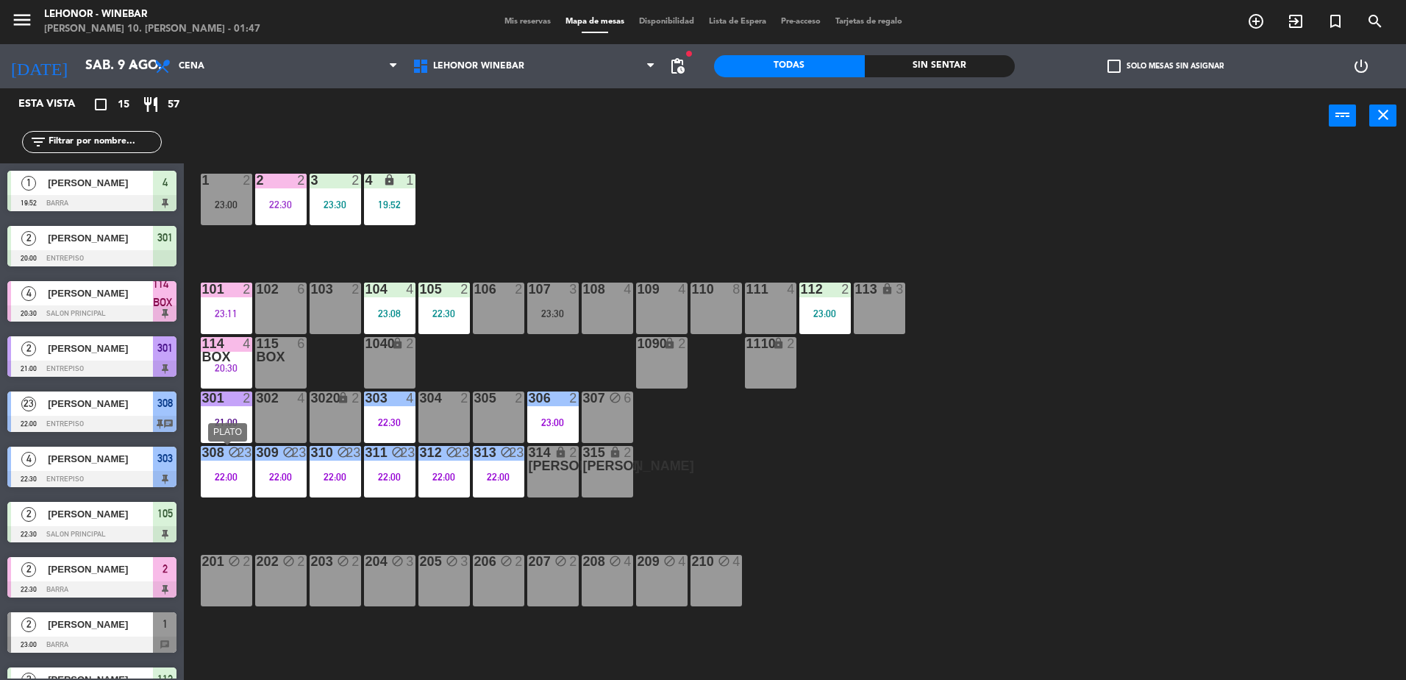
click at [217, 482] on div "308 block 23 22:00" at bounding box center [226, 471] width 51 height 51
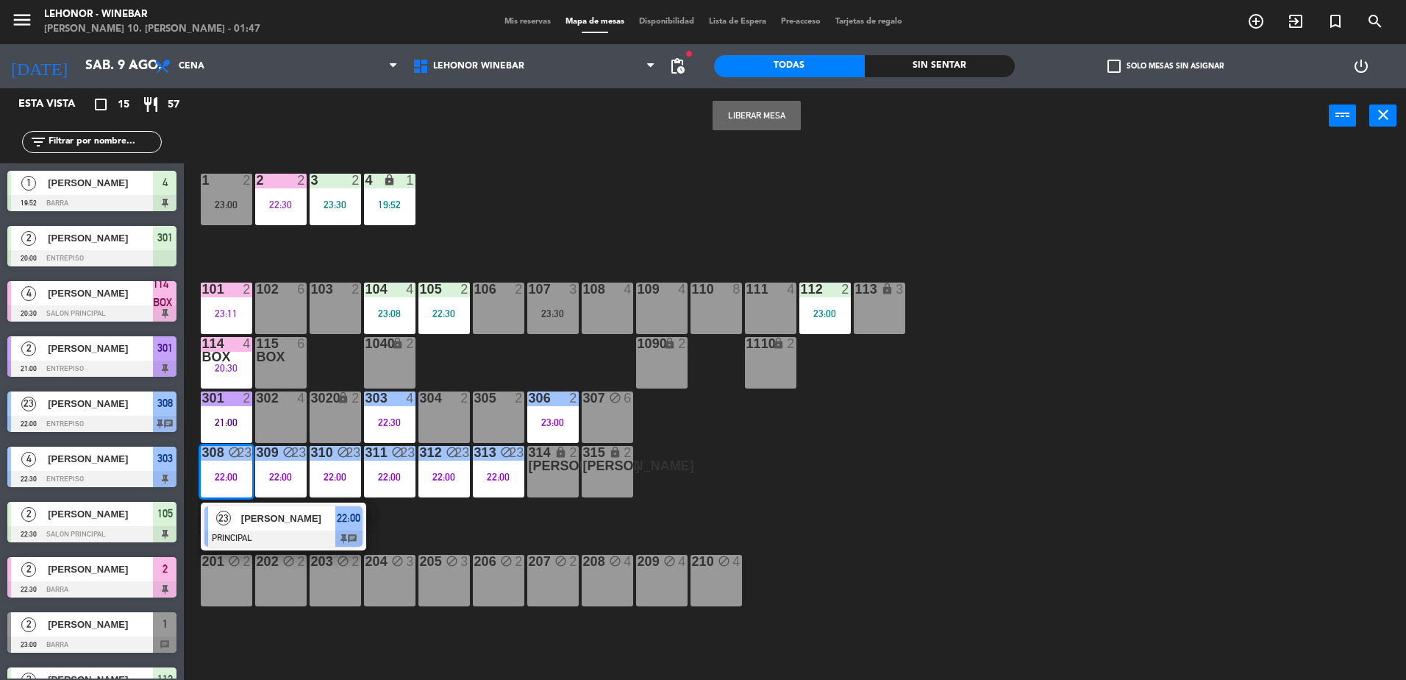
click at [229, 511] on div "23" at bounding box center [224, 518] width 32 height 24
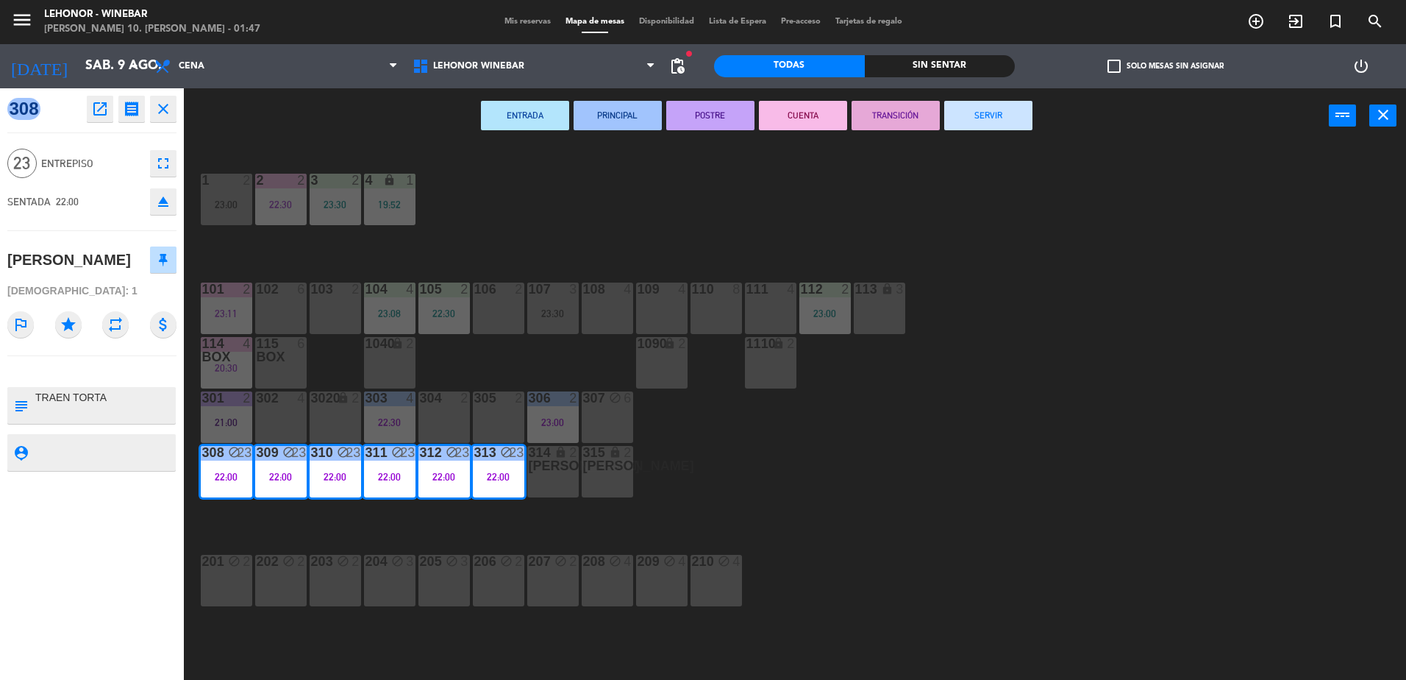
click at [900, 123] on button "TRANSICIÓN" at bounding box center [896, 115] width 88 height 29
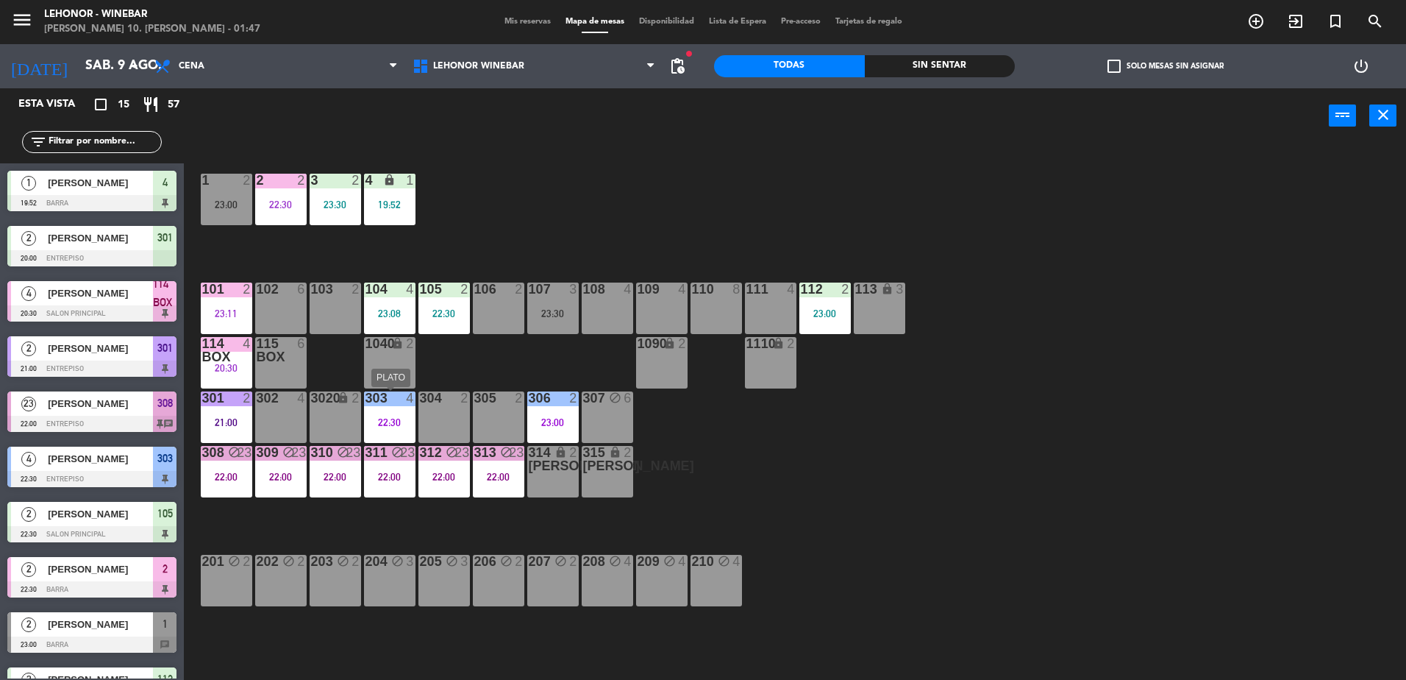
click at [401, 424] on div "22:30" at bounding box center [389, 422] width 51 height 10
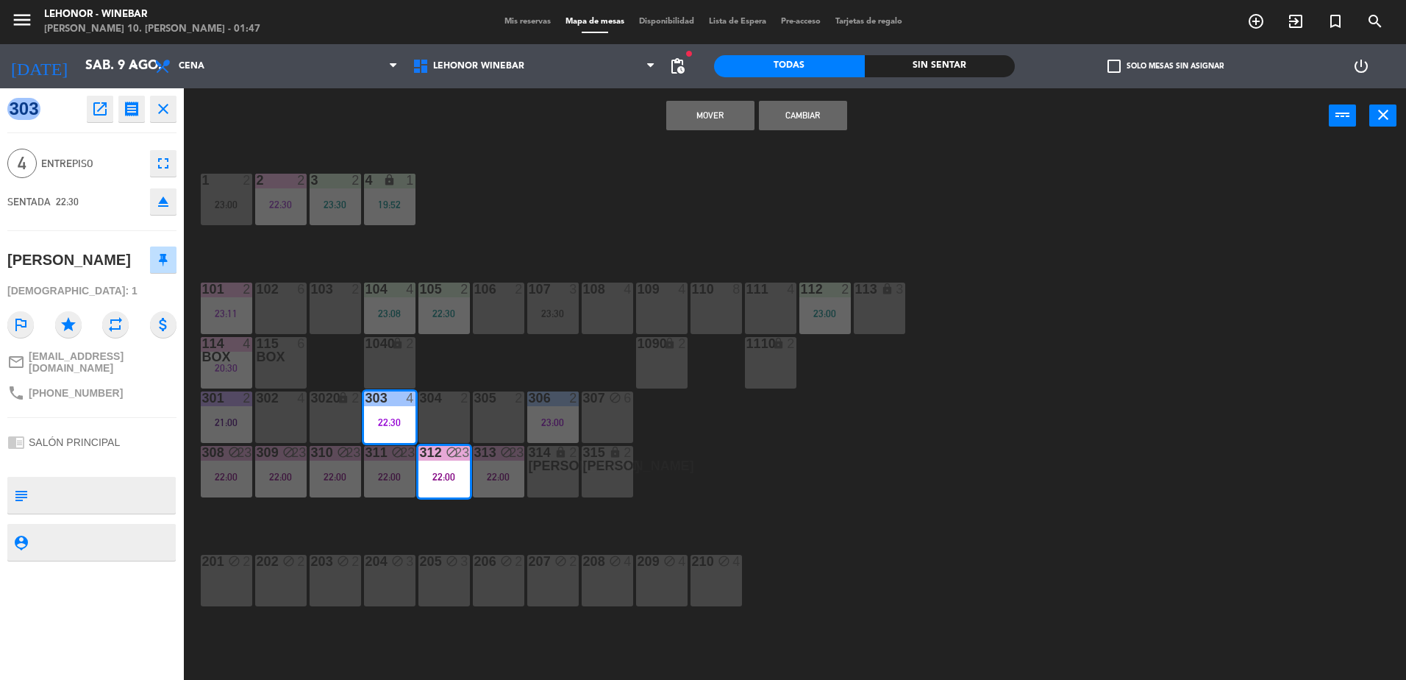
click at [469, 357] on div "1 2 23:00 2 2 22:30 3 2 23:30 4 lock 1 19:52 101 2 23:11 102 6 103 2 104 4 23:0…" at bounding box center [802, 415] width 1208 height 536
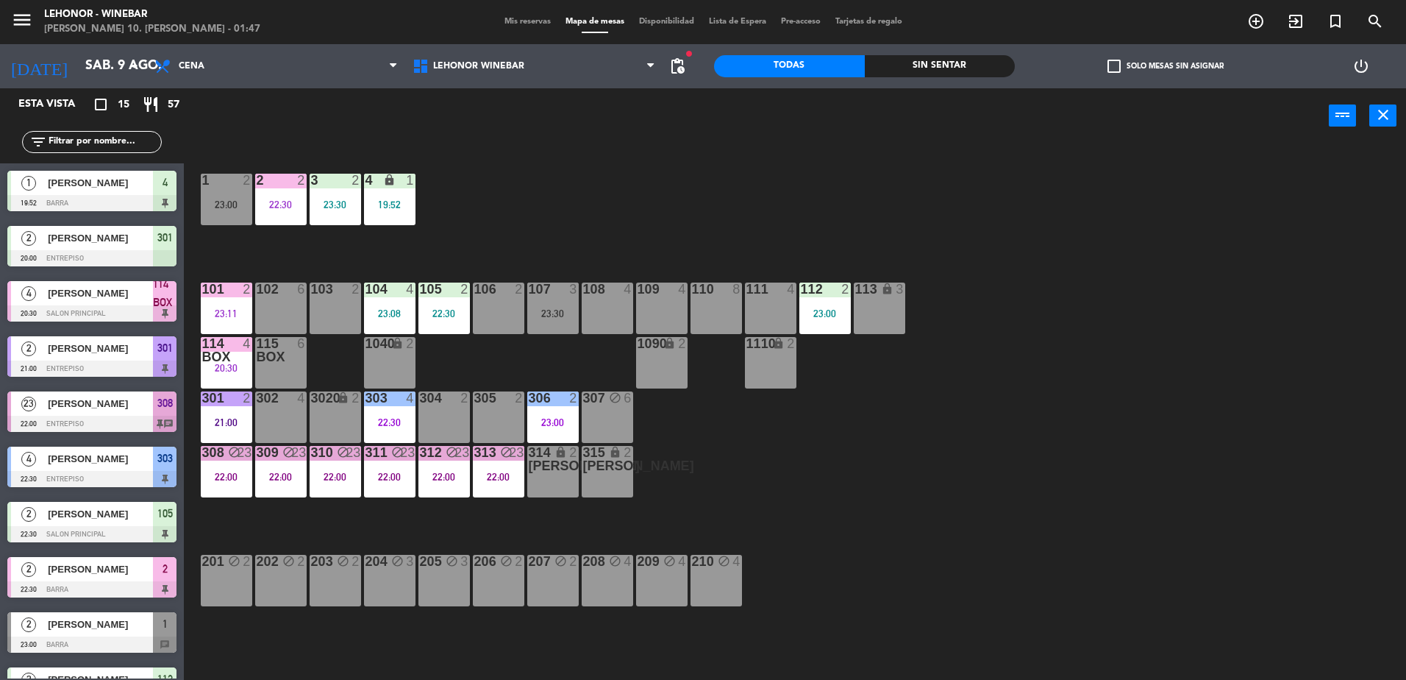
click at [383, 421] on div "22:30" at bounding box center [389, 422] width 51 height 10
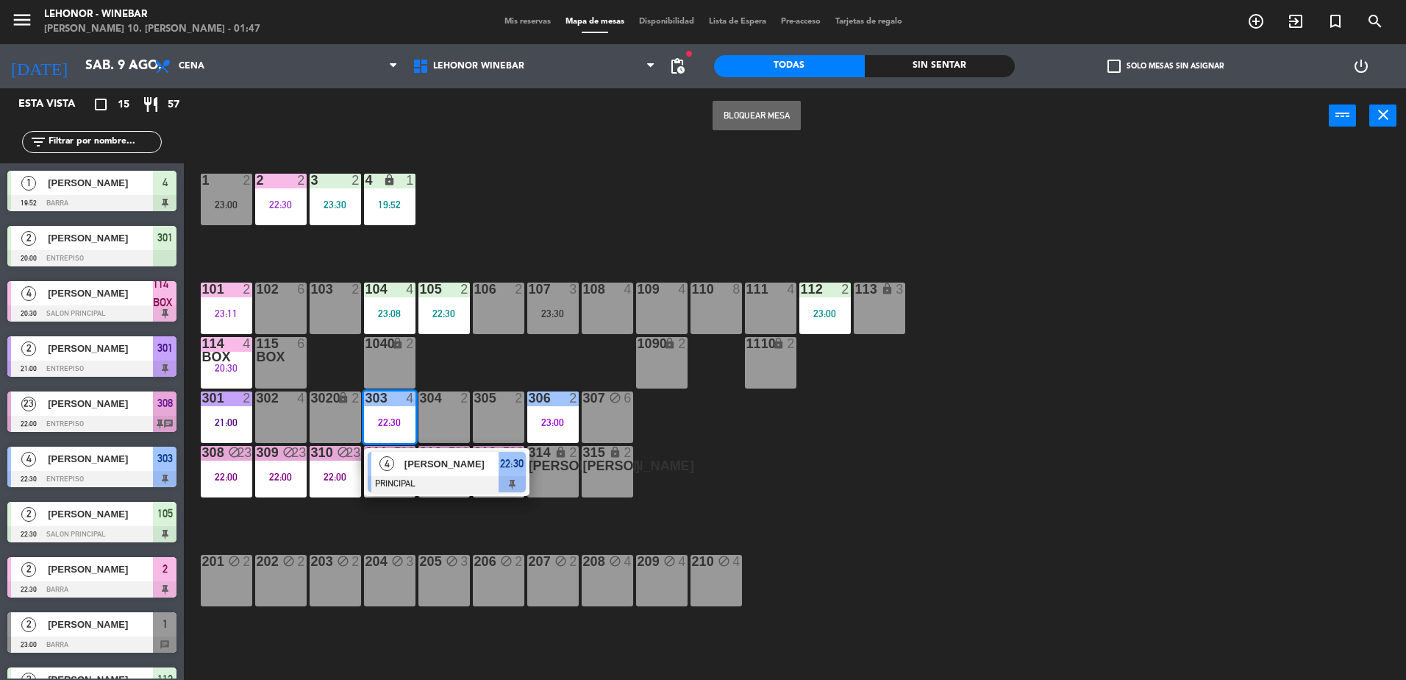
click at [455, 472] on div "[PERSON_NAME]" at bounding box center [451, 464] width 96 height 24
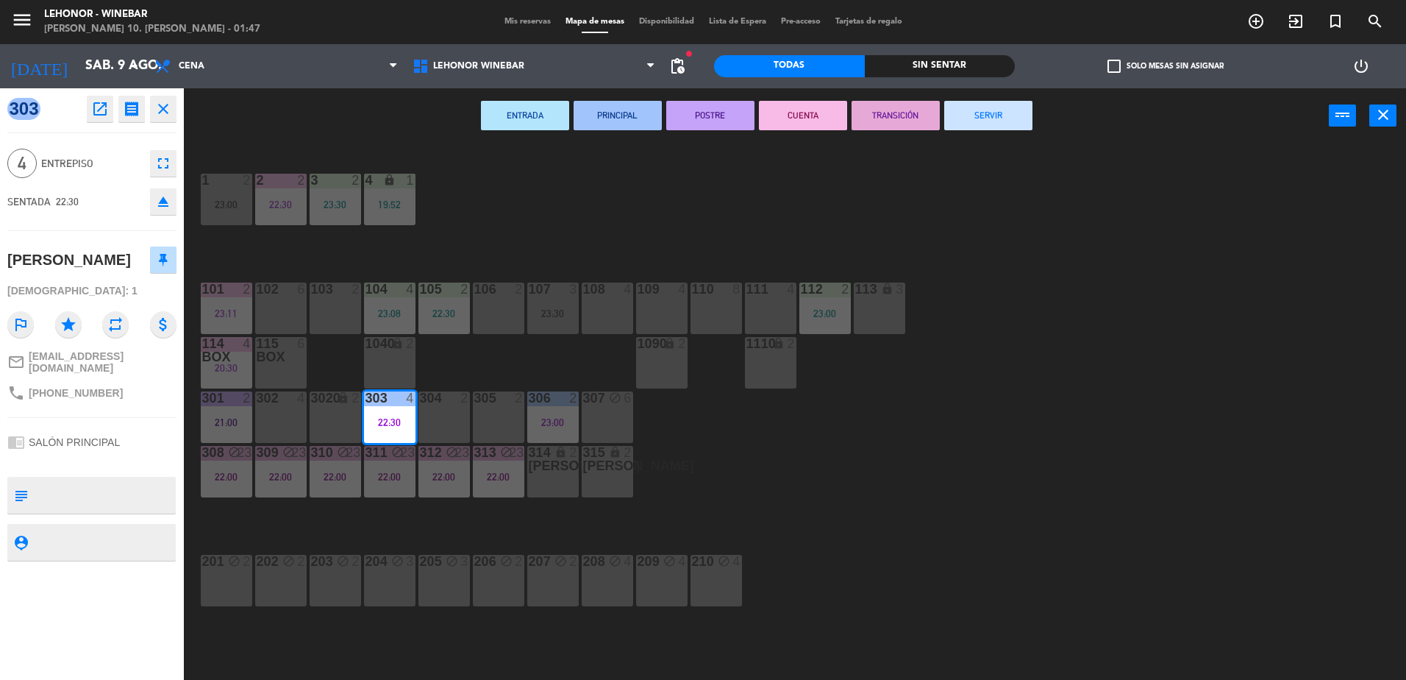
drag, startPoint x: 820, startPoint y: 118, endPoint x: 388, endPoint y: 200, distance: 439.5
click at [819, 118] on button "CUENTA" at bounding box center [803, 115] width 88 height 29
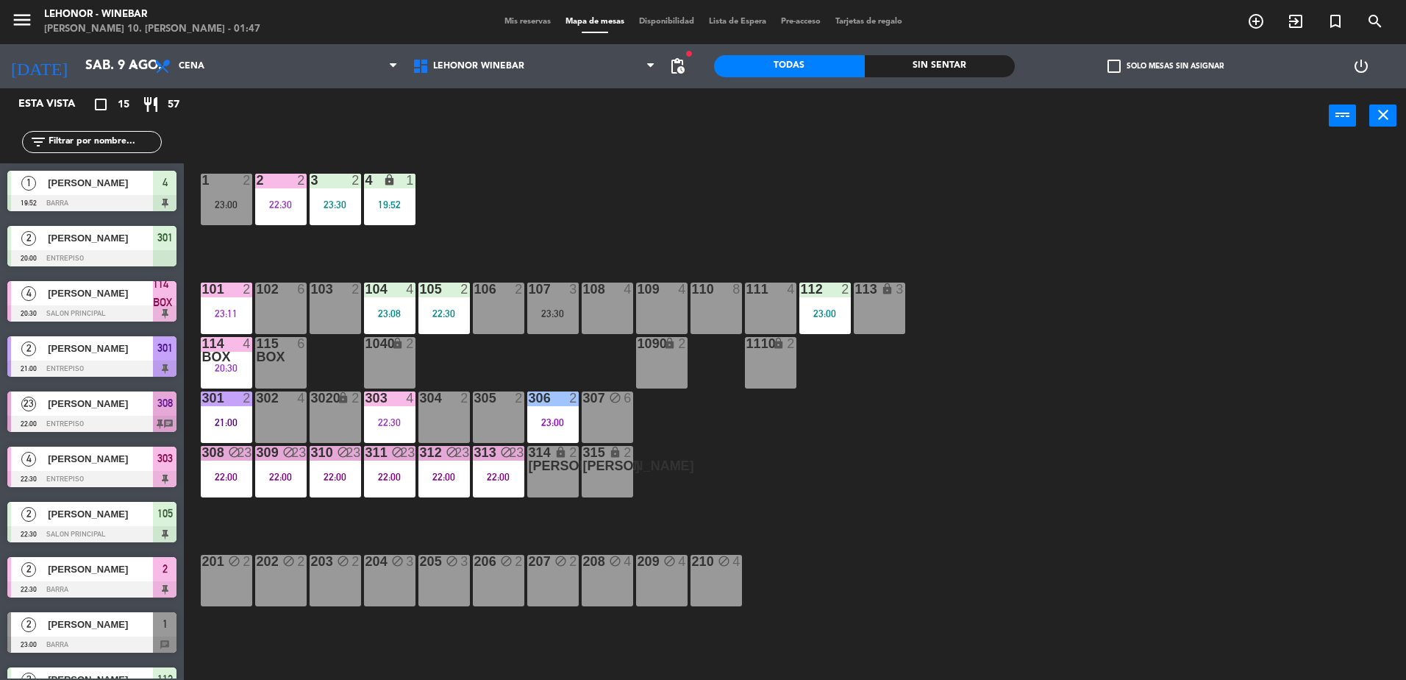
click at [330, 206] on div "23:30" at bounding box center [335, 204] width 51 height 10
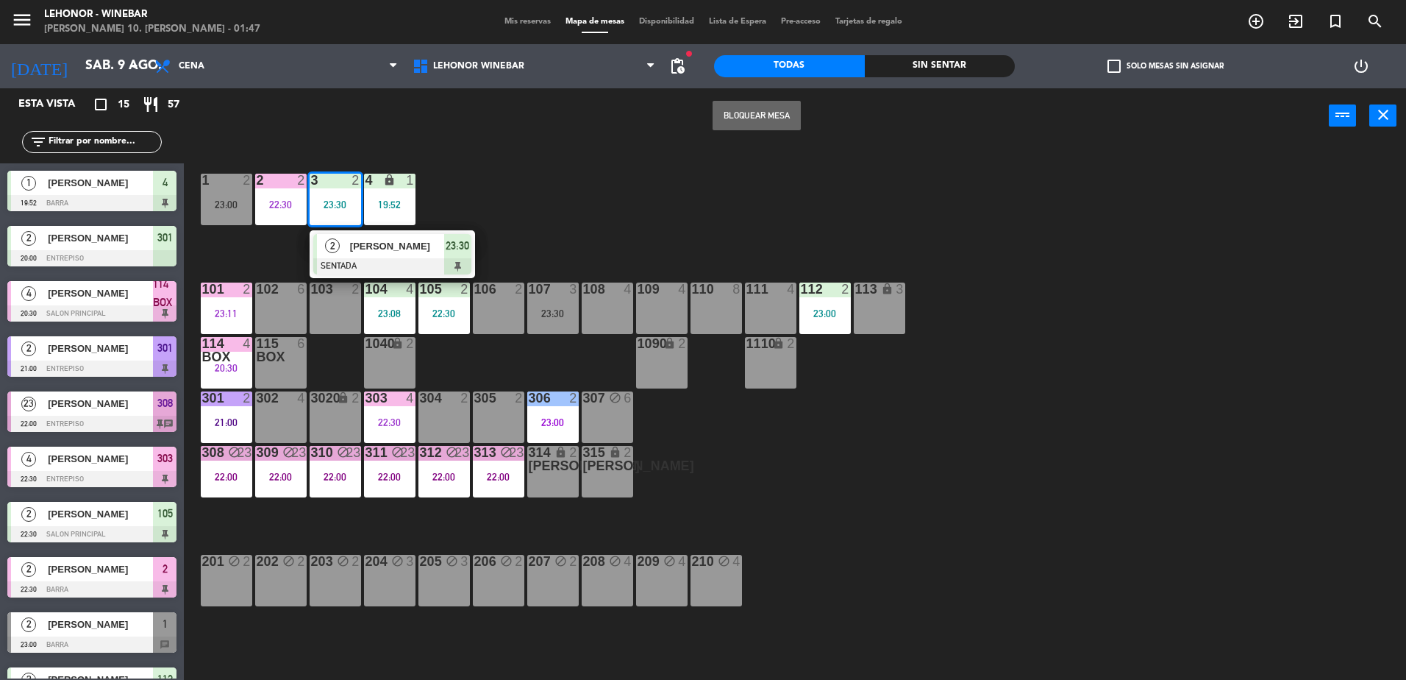
click at [341, 242] on div "2" at bounding box center [333, 246] width 32 height 24
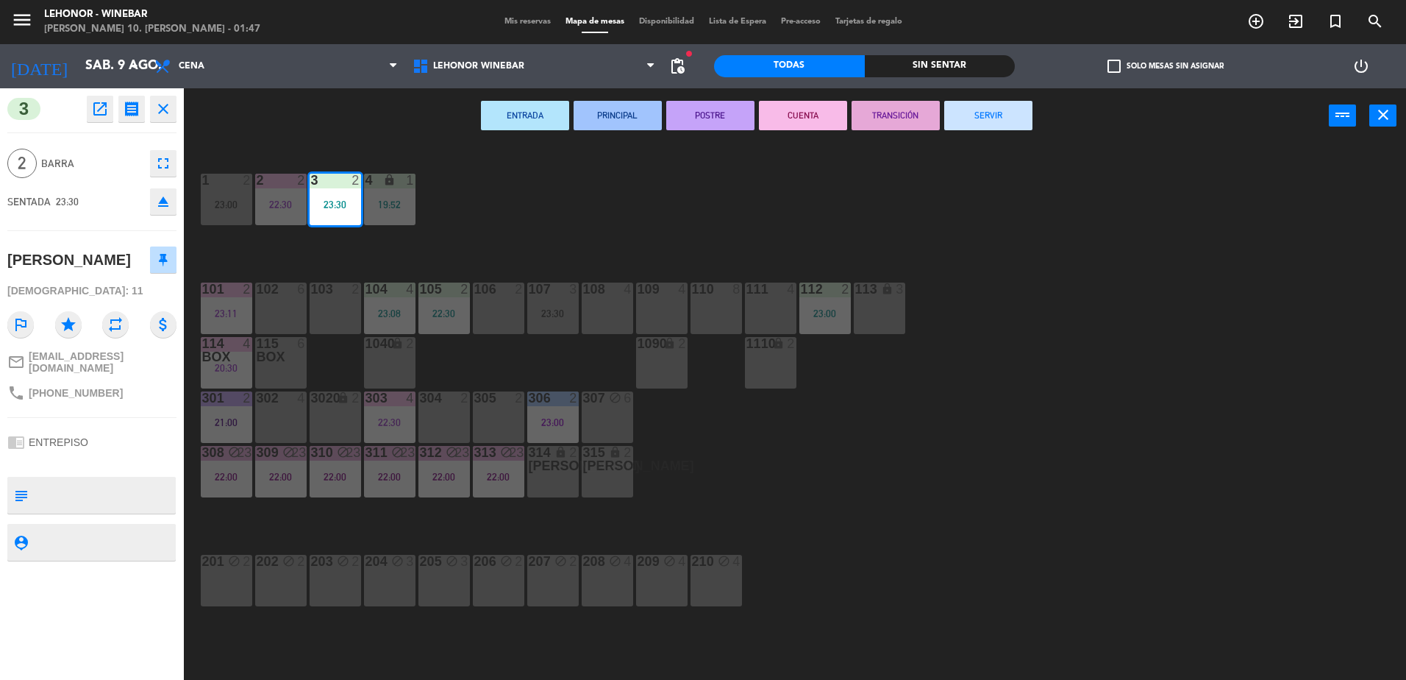
click at [799, 109] on button "CUENTA" at bounding box center [803, 115] width 88 height 29
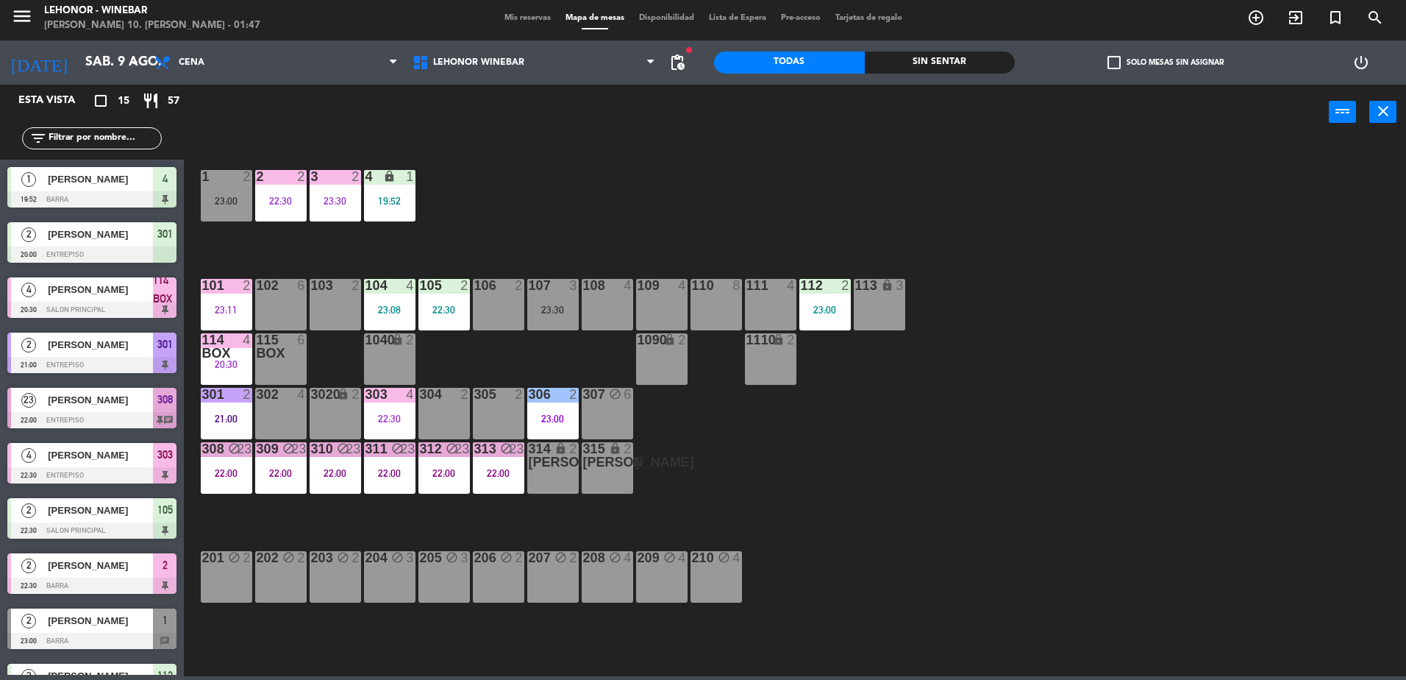
scroll to position [185, 0]
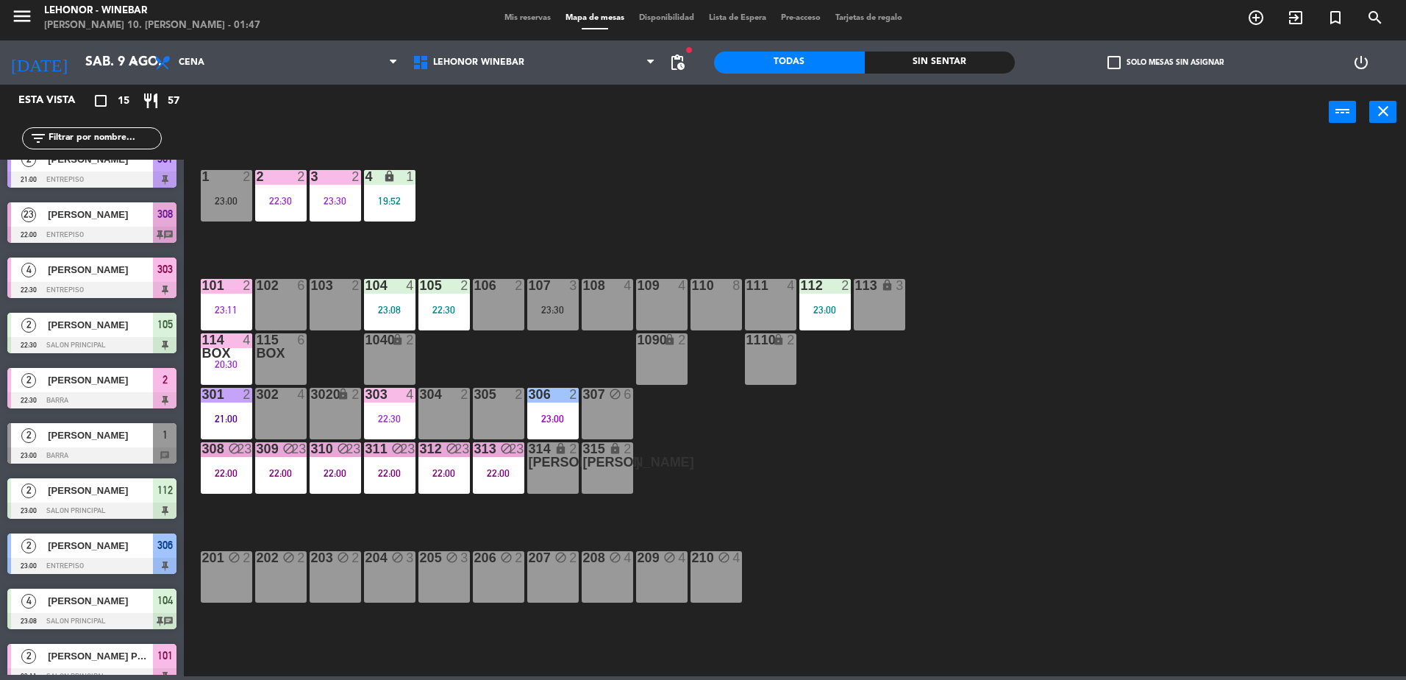
click at [401, 198] on div "19:52" at bounding box center [389, 201] width 51 height 10
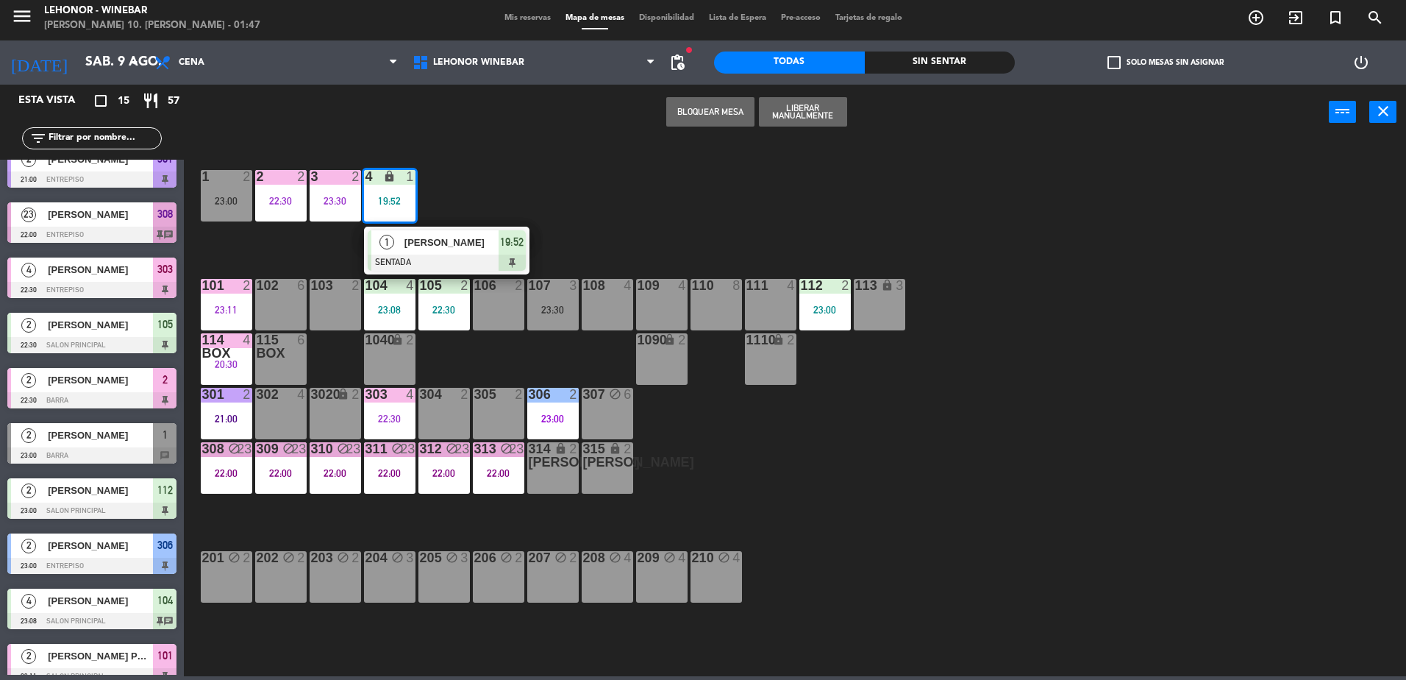
click at [443, 259] on div at bounding box center [447, 262] width 158 height 16
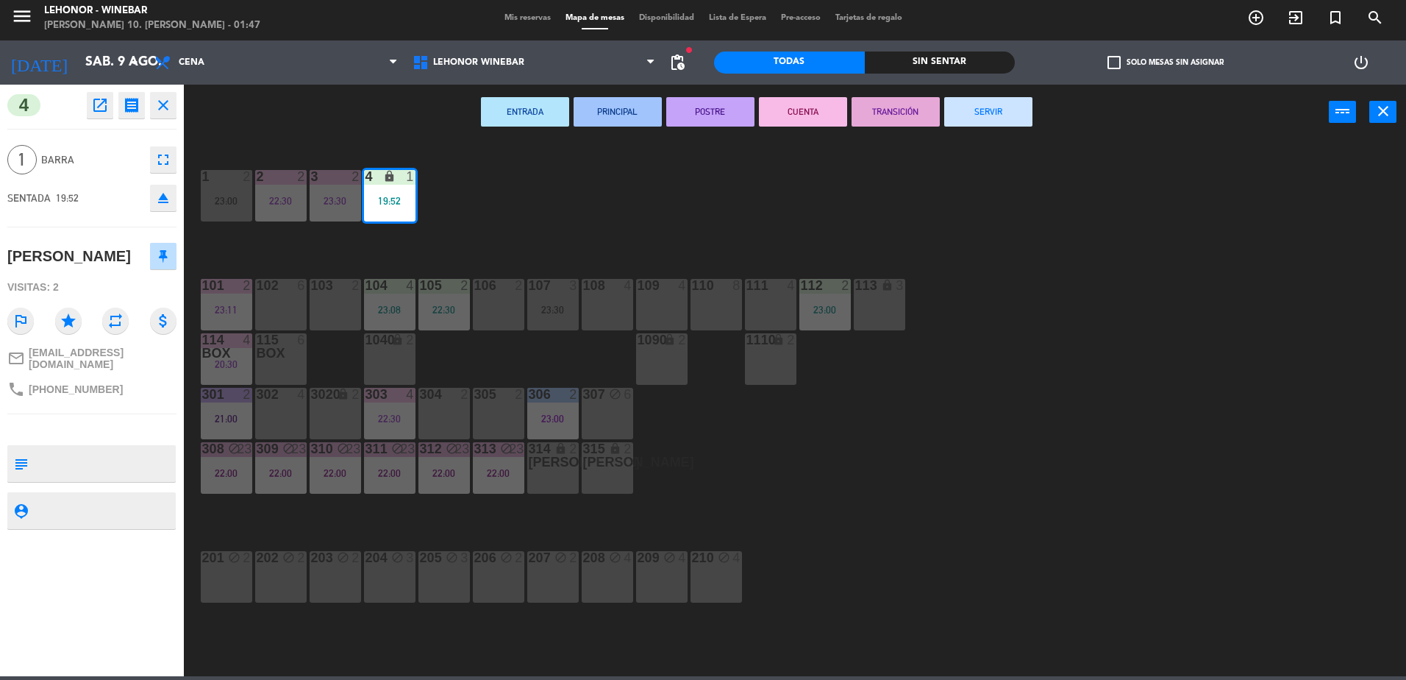
click at [806, 108] on button "CUENTA" at bounding box center [803, 111] width 88 height 29
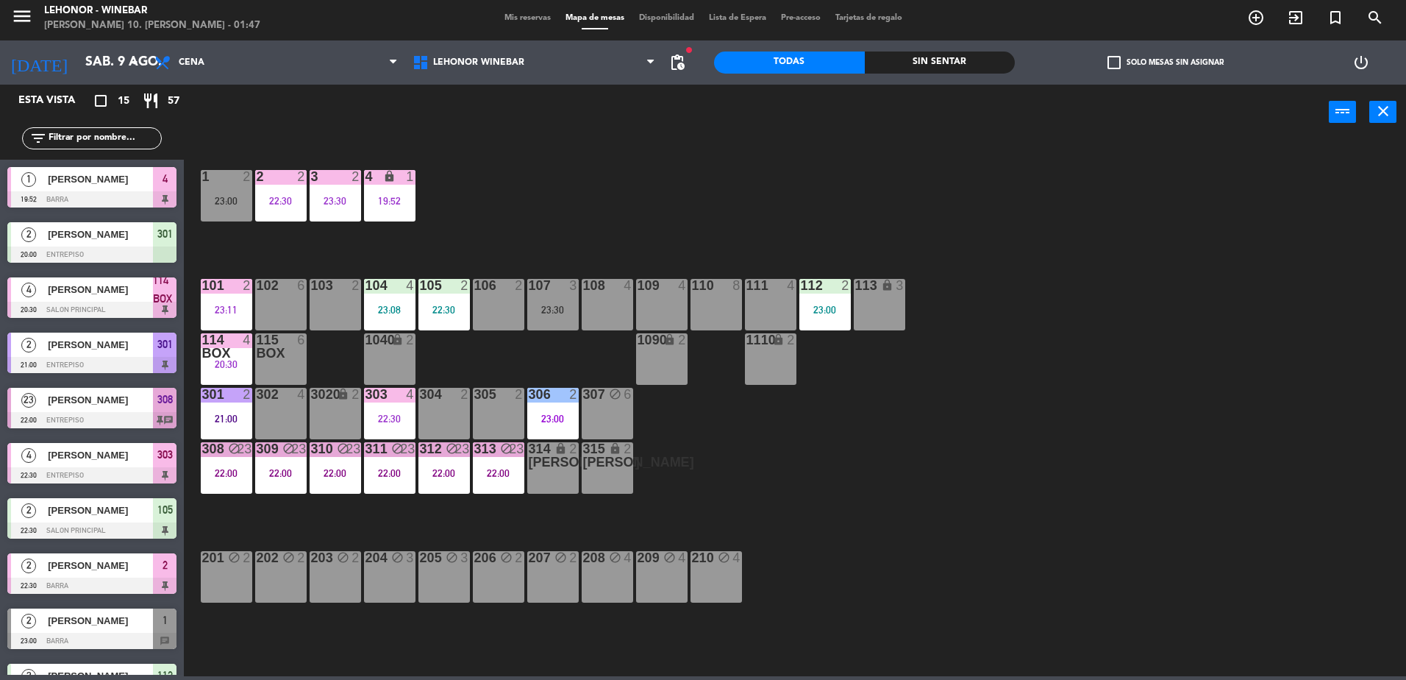
click at [393, 315] on div "23:08" at bounding box center [389, 309] width 51 height 10
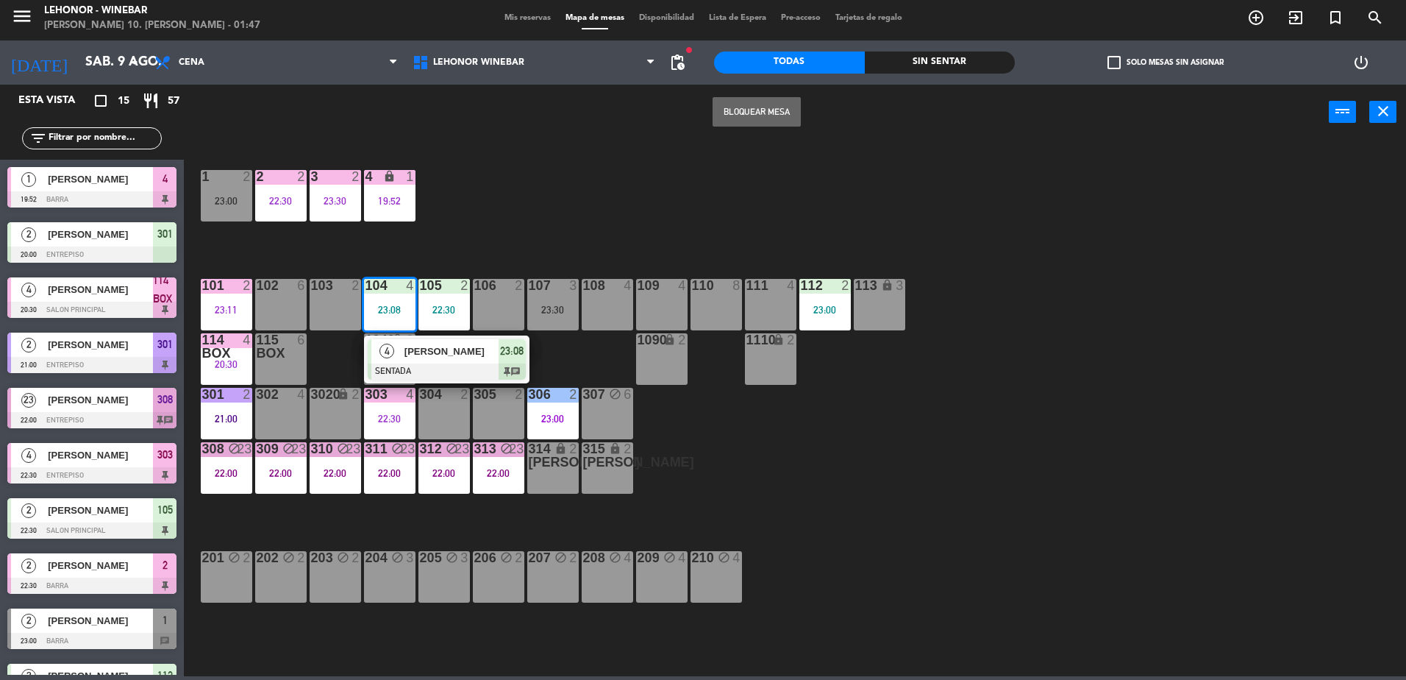
click at [580, 360] on div "1 2 23:00 2 2 22:30 3 2 23:30 4 lock 1 19:52 101 2 23:11 102 6 103 2 104 4 23:0…" at bounding box center [802, 411] width 1208 height 536
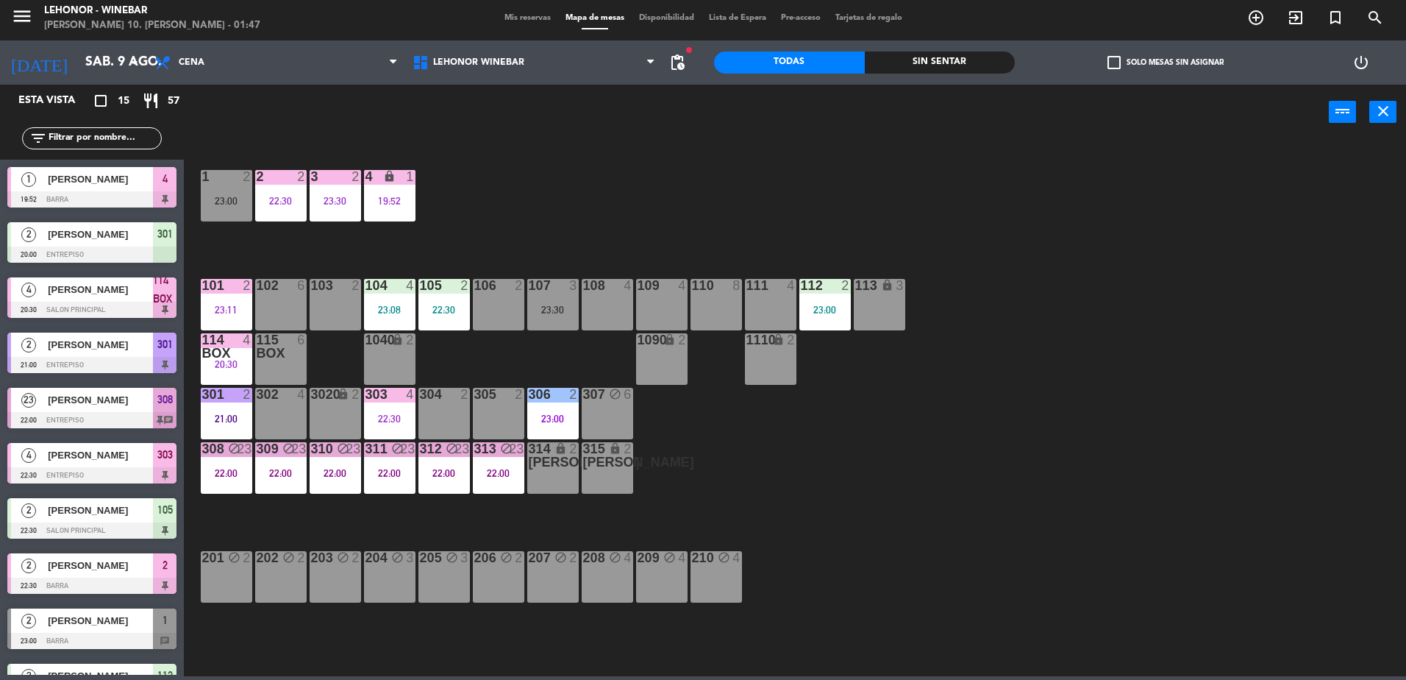
click at [563, 425] on div "306 2 23:00" at bounding box center [552, 413] width 51 height 51
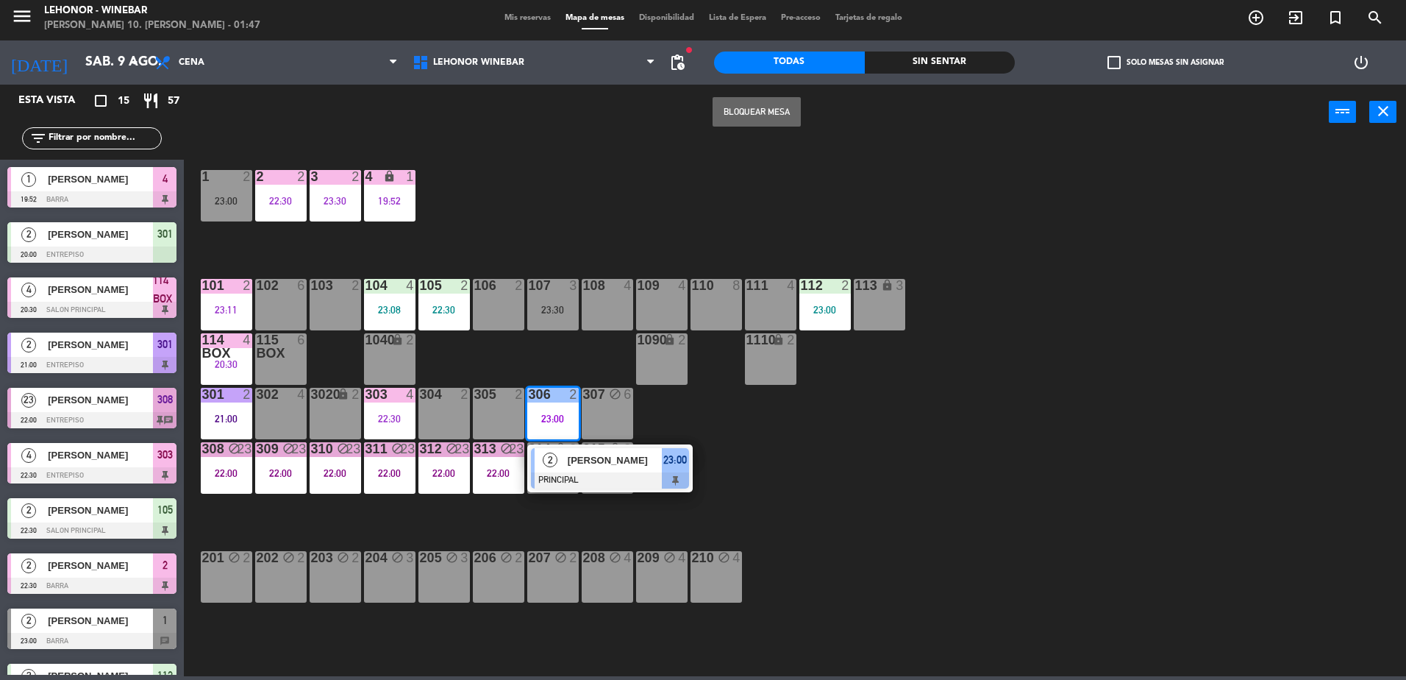
scroll to position [92, 0]
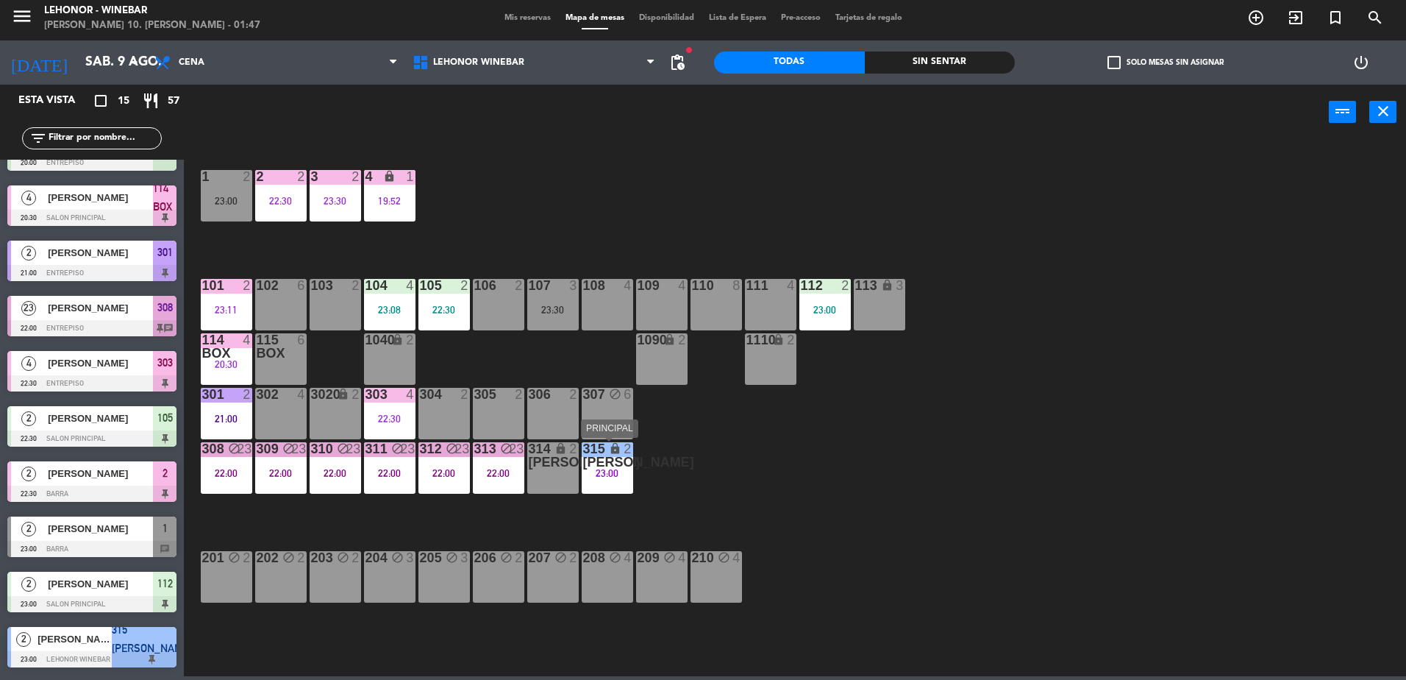
click at [610, 481] on div "315 [PERSON_NAME] lock 2 23:00" at bounding box center [607, 467] width 51 height 51
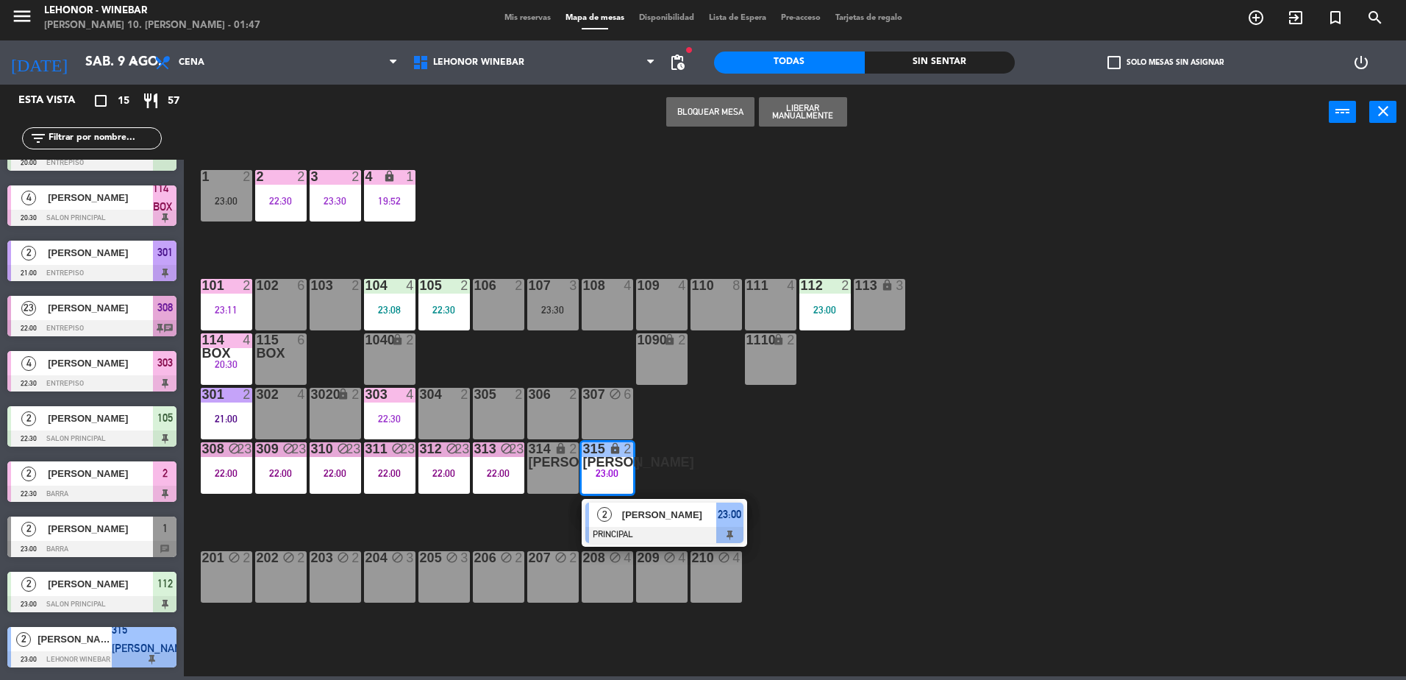
click at [539, 369] on div "1 2 23:00 2 2 22:30 3 2 23:30 4 lock 1 19:52 101 2 23:11 102 6 103 2 104 4 23:0…" at bounding box center [802, 411] width 1208 height 536
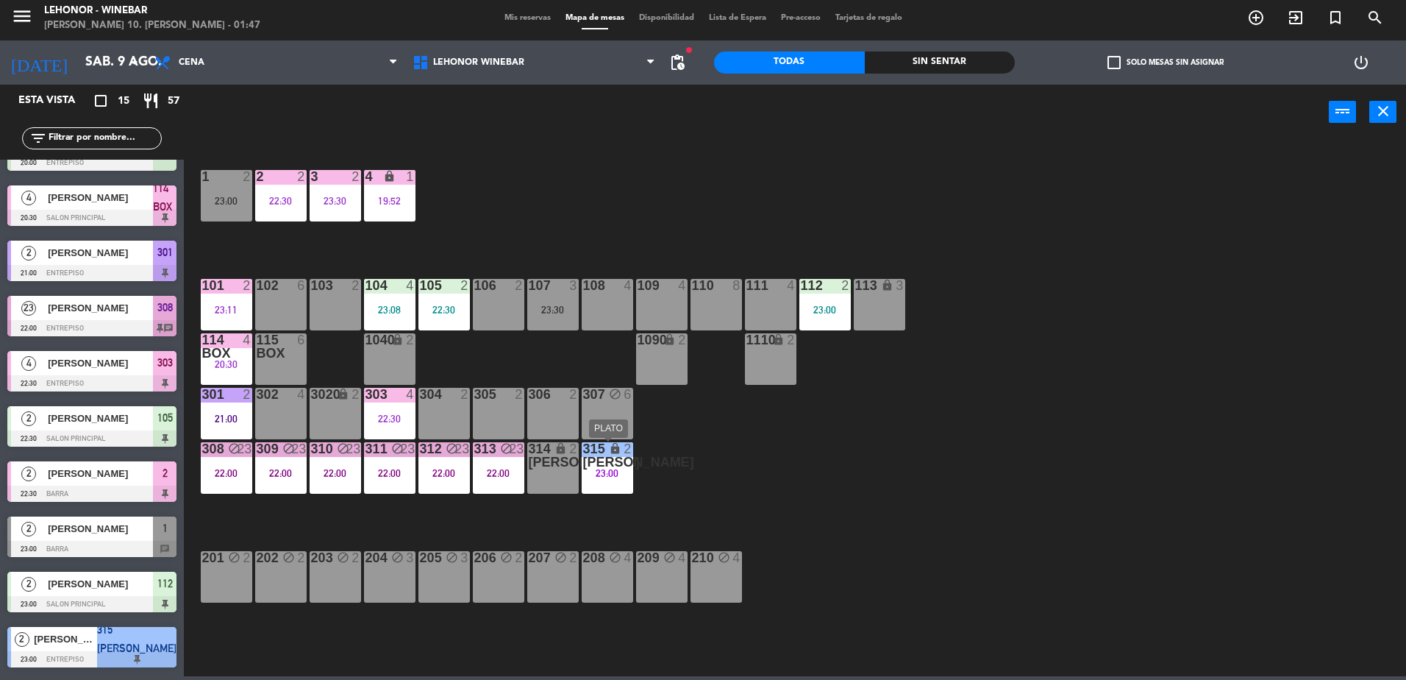
drag, startPoint x: 591, startPoint y: 462, endPoint x: 580, endPoint y: 445, distance: 19.8
click at [584, 457] on div "315 [PERSON_NAME]" at bounding box center [583, 455] width 1 height 26
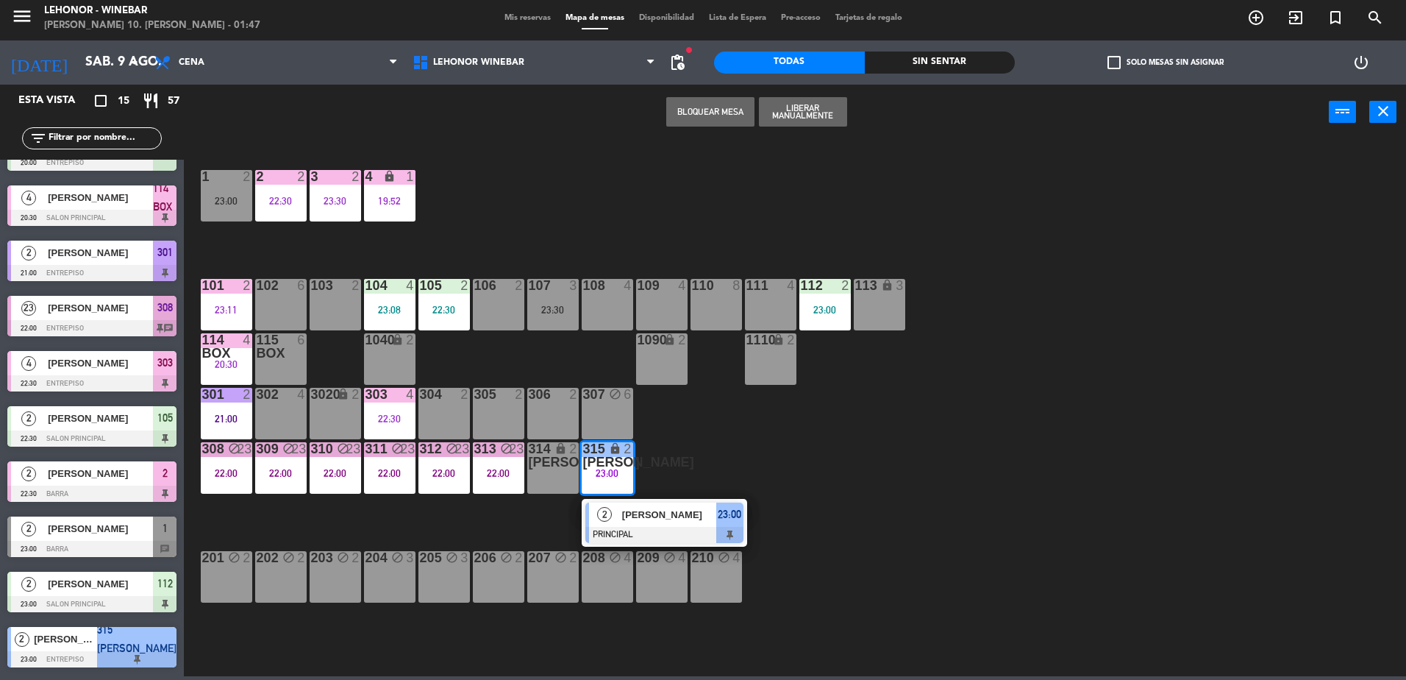
click at [556, 423] on div "306 2" at bounding box center [552, 413] width 51 height 51
click at [714, 107] on button "Mover" at bounding box center [710, 111] width 88 height 29
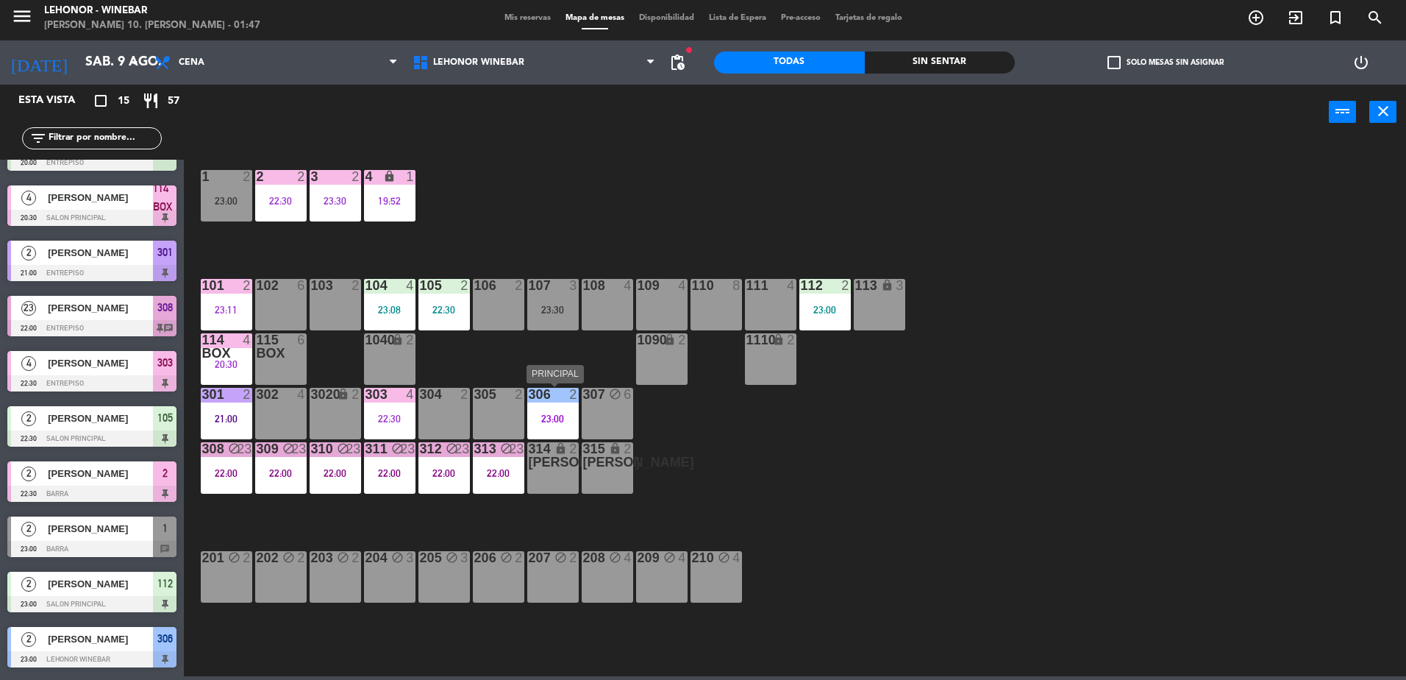
click at [575, 413] on div "23:00" at bounding box center [552, 418] width 51 height 11
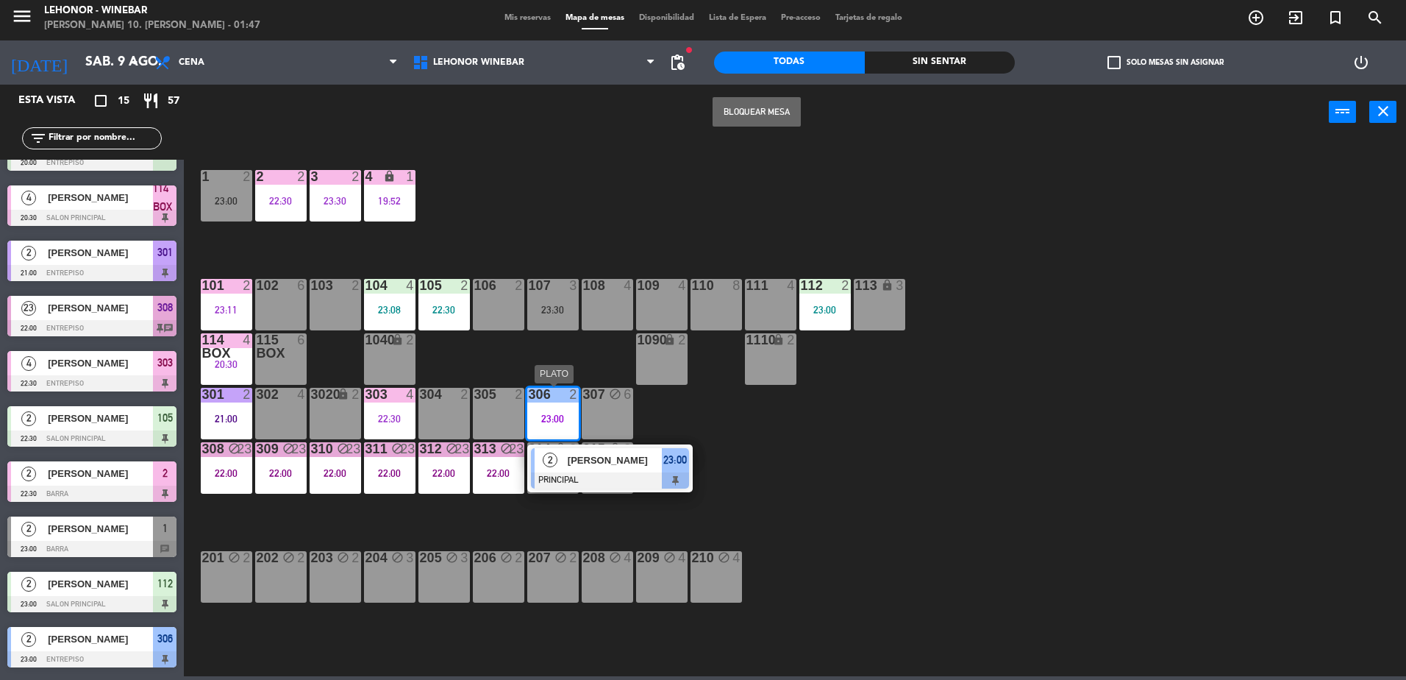
click at [576, 454] on span "[PERSON_NAME]" at bounding box center [615, 459] width 94 height 15
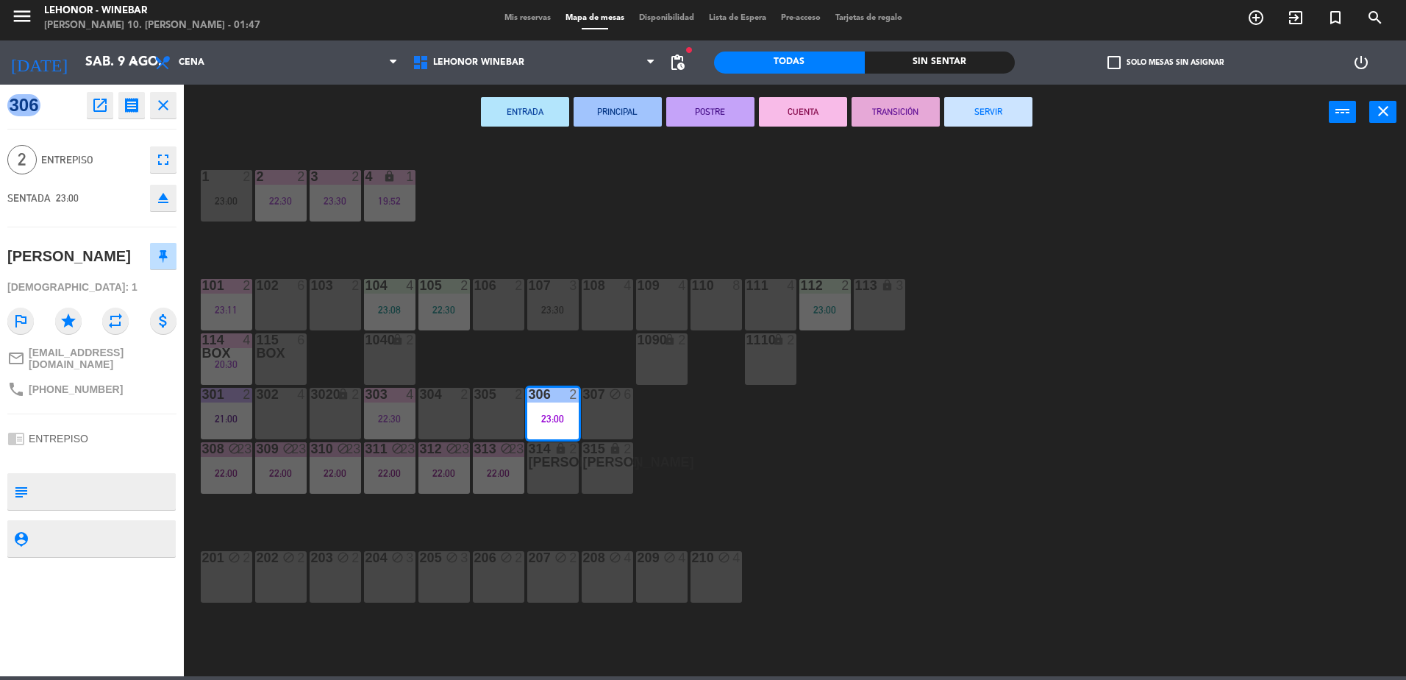
click at [911, 116] on button "TRANSICIÓN" at bounding box center [896, 111] width 88 height 29
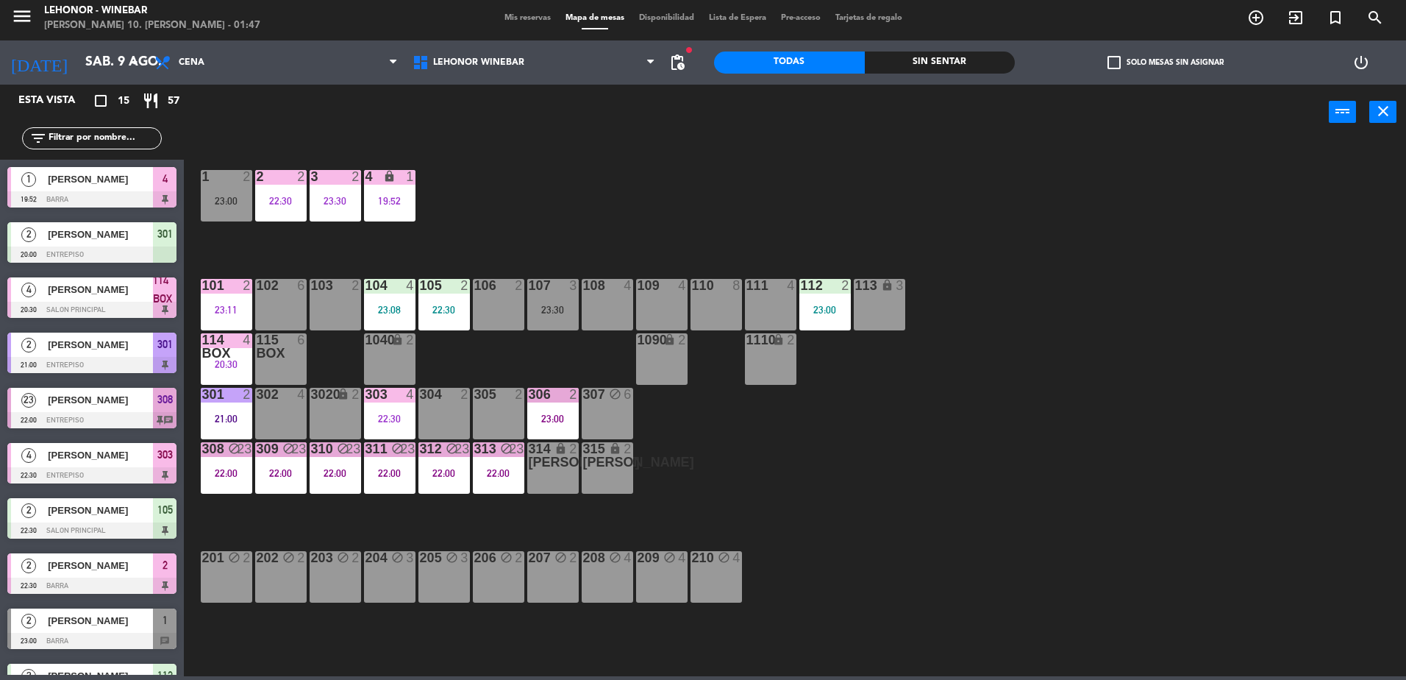
scroll to position [20, 0]
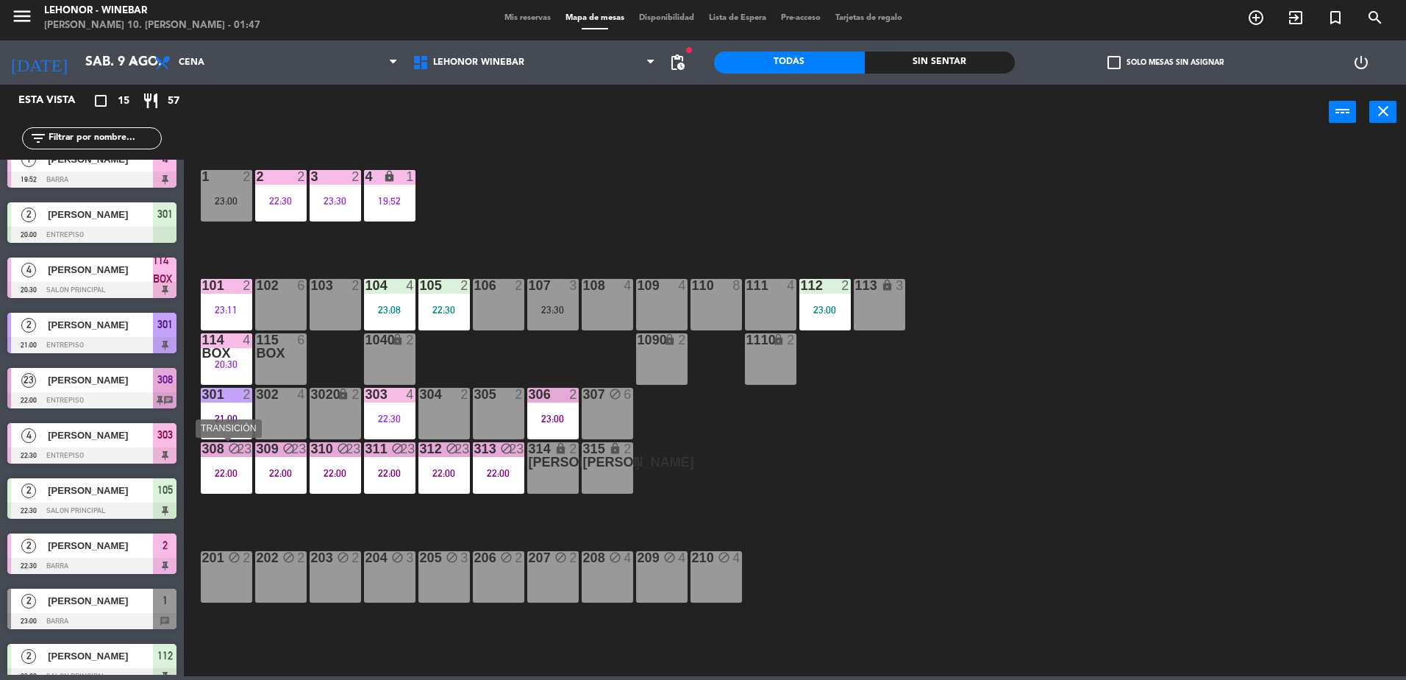
click at [239, 453] on div "23" at bounding box center [244, 448] width 15 height 13
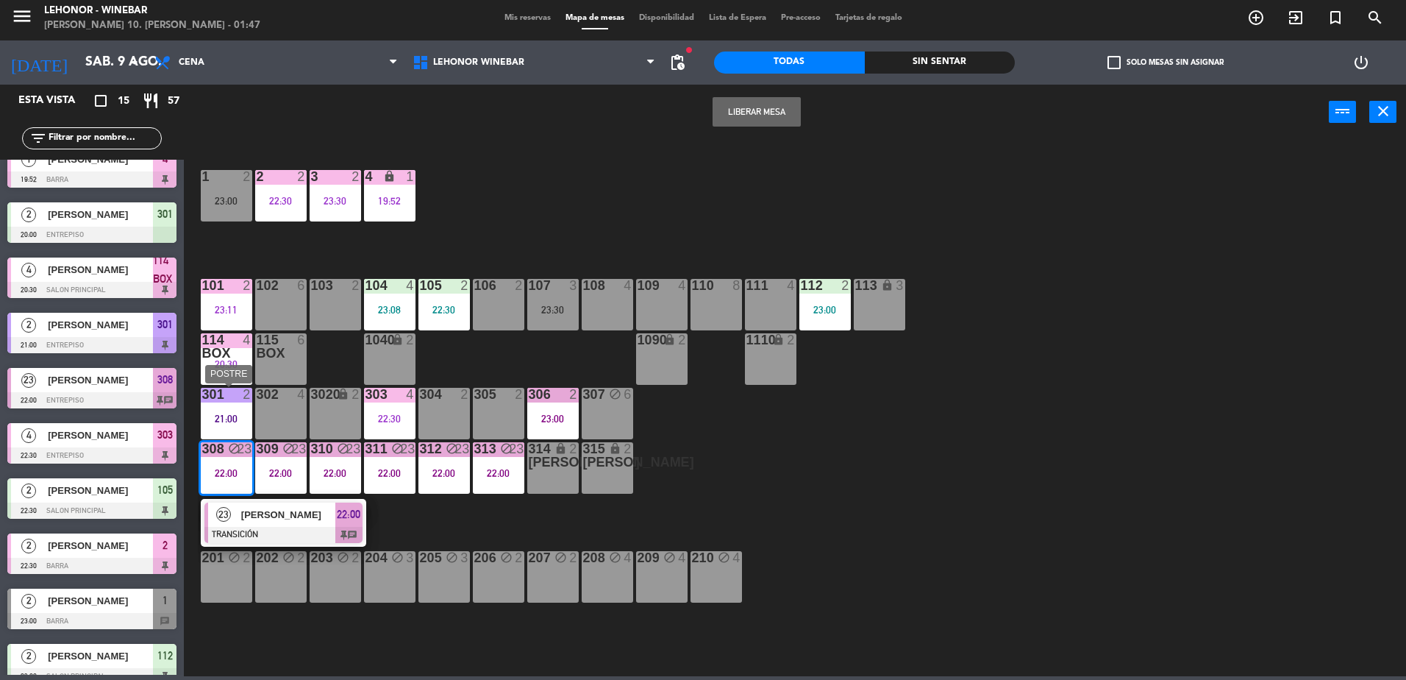
click at [239, 413] on div "21:00" at bounding box center [226, 418] width 51 height 10
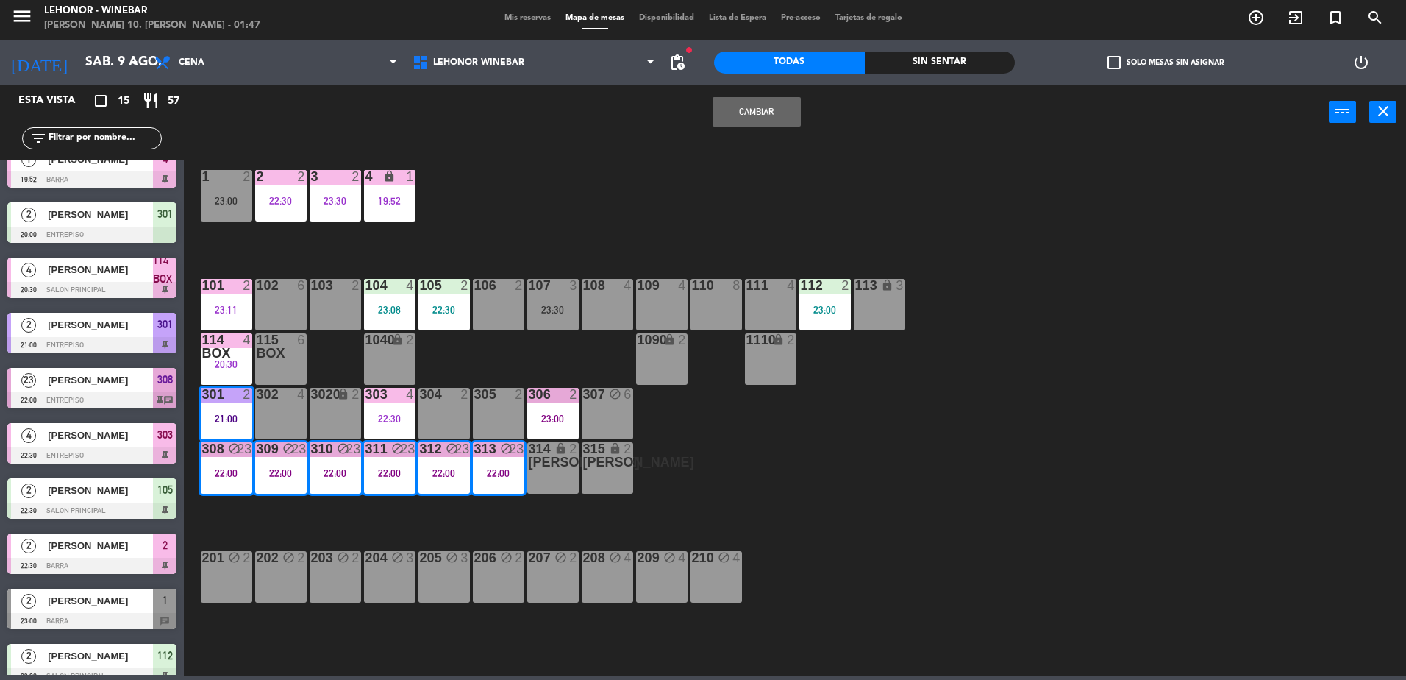
click at [360, 354] on div "1 2 23:00 2 2 22:30 3 2 23:30 4 lock 1 19:52 101 2 23:11 102 6 103 2 104 4 23:0…" at bounding box center [802, 411] width 1208 height 536
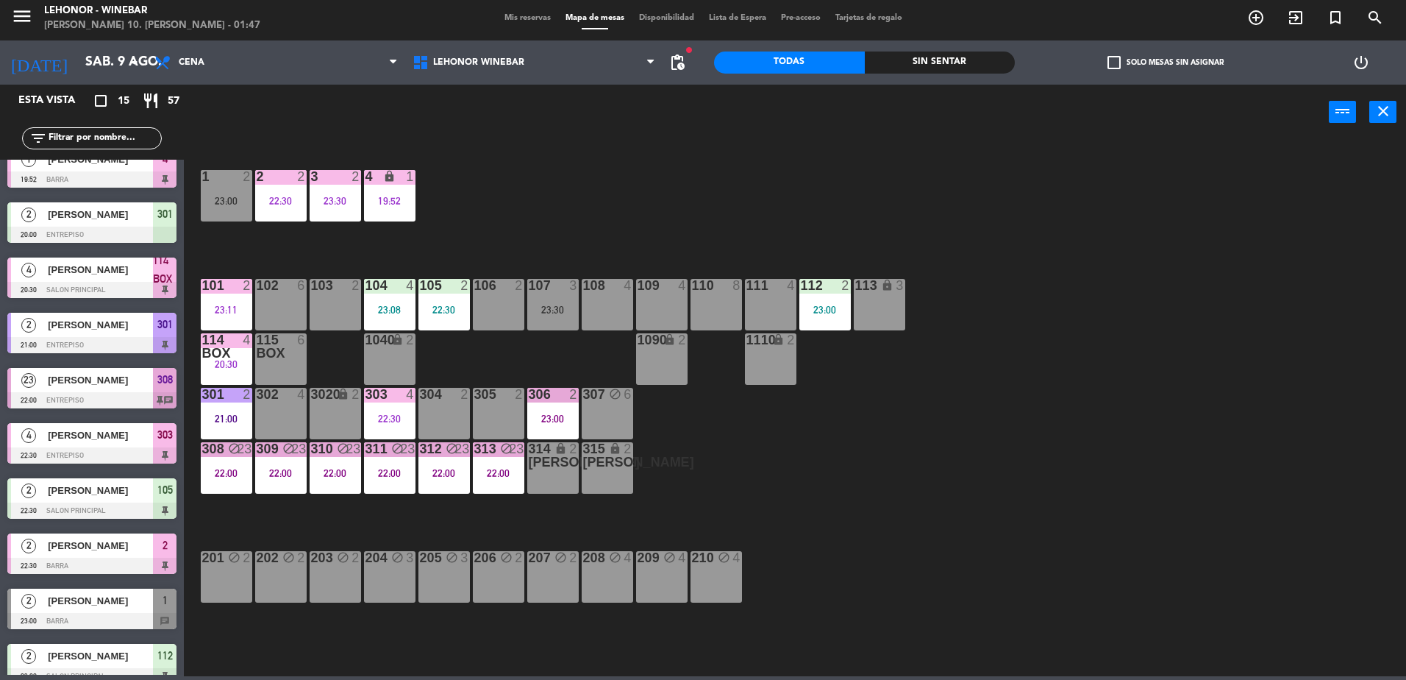
click at [236, 415] on div "21:00" at bounding box center [226, 418] width 51 height 10
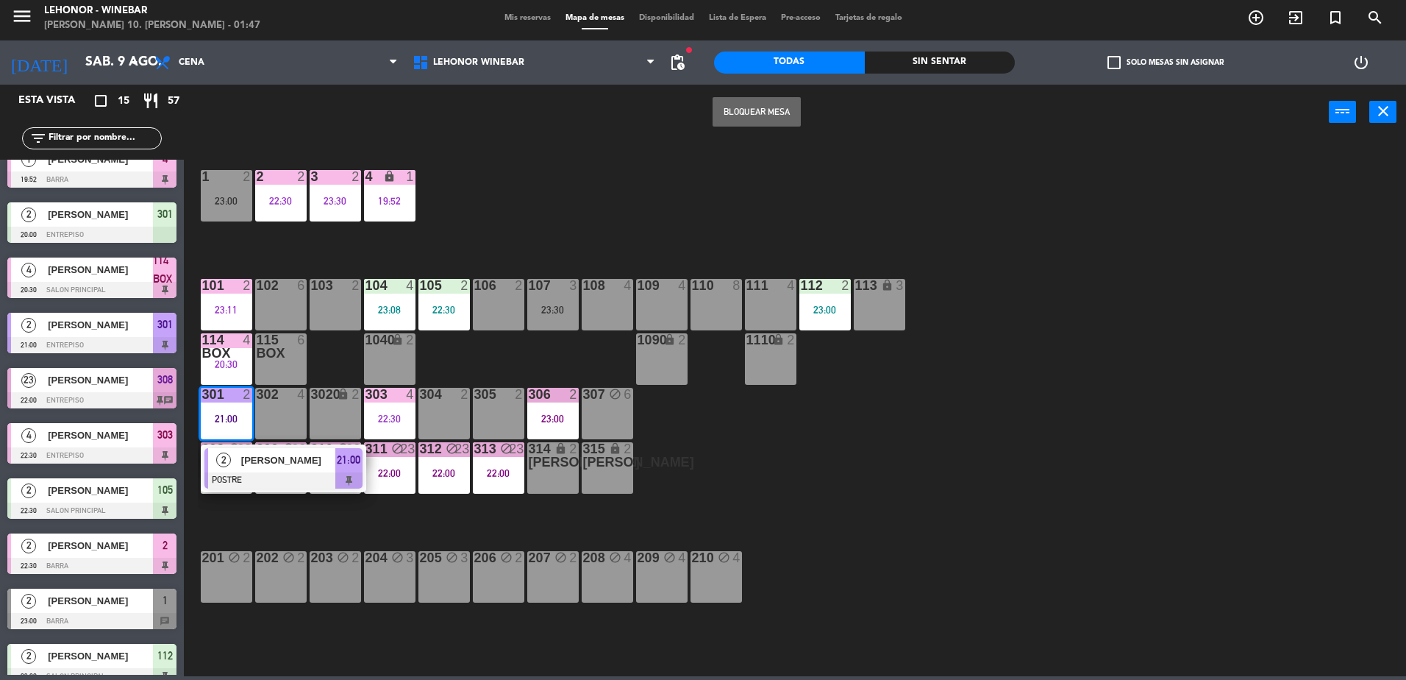
click at [252, 454] on span "[PERSON_NAME]" at bounding box center [288, 459] width 94 height 15
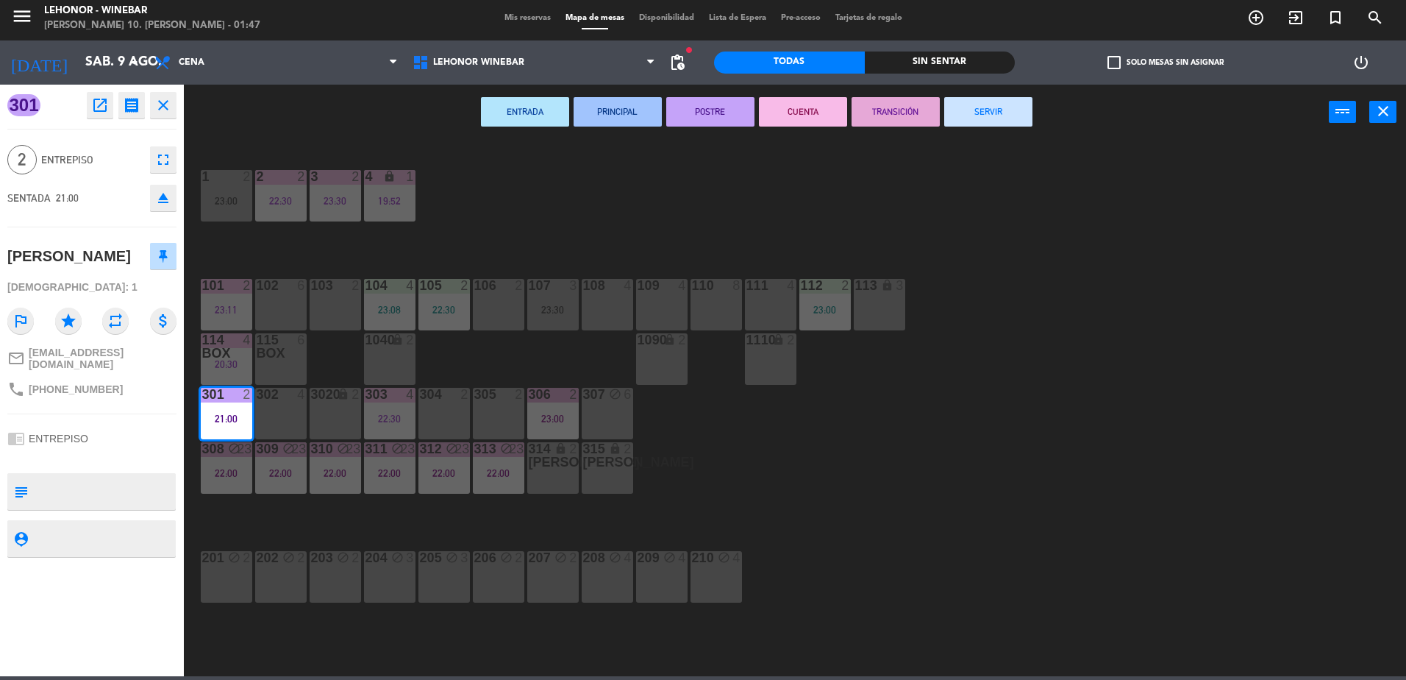
click at [810, 105] on button "CUENTA" at bounding box center [803, 111] width 88 height 29
